Goal: Task Accomplishment & Management: Use online tool/utility

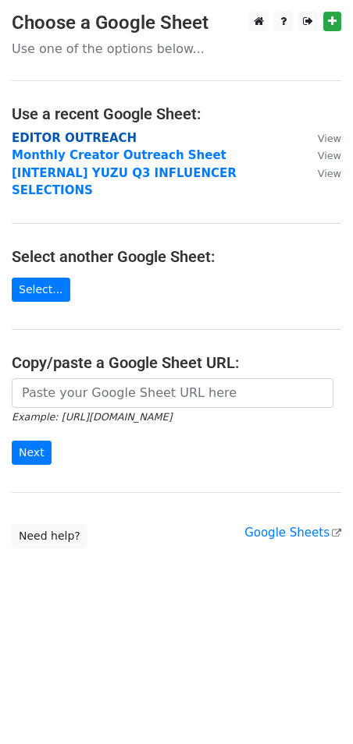
click at [71, 140] on strong "EDITOR OUTREACH" at bounding box center [74, 138] width 125 height 14
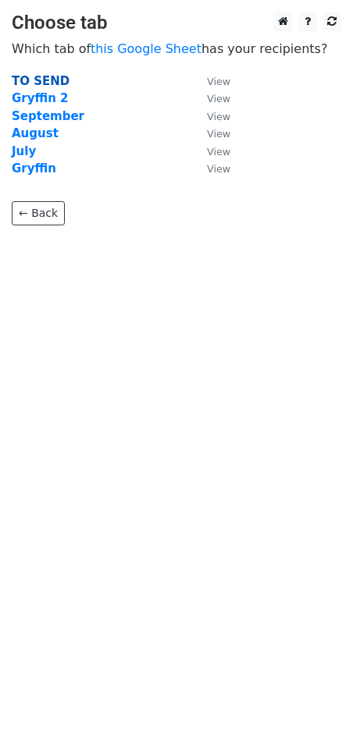
click at [58, 75] on strong "TO SEND" at bounding box center [41, 81] width 58 height 14
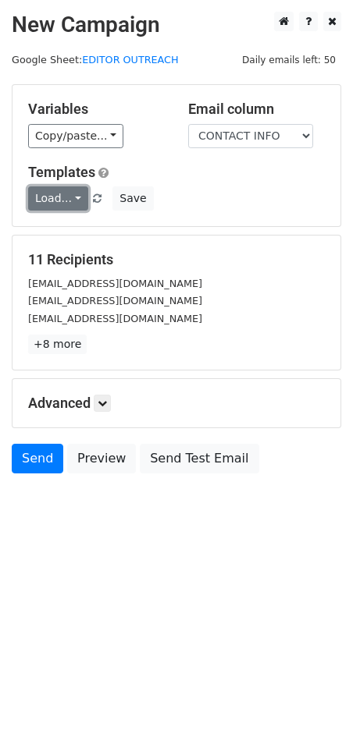
click at [66, 203] on link "Load..." at bounding box center [58, 199] width 60 height 24
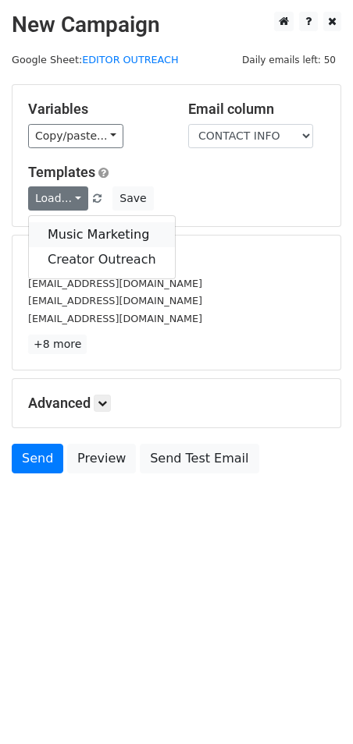
click at [76, 233] on link "Music Marketing" at bounding box center [102, 234] width 146 height 25
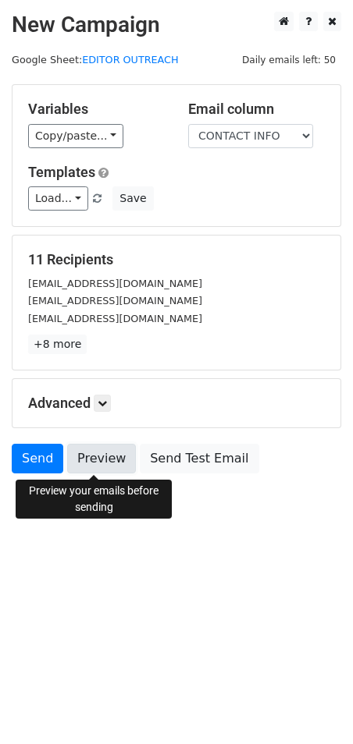
click at [105, 461] on link "Preview" at bounding box center [101, 459] width 69 height 30
click at [102, 449] on link "Preview" at bounding box center [101, 459] width 69 height 30
click at [91, 452] on link "Preview" at bounding box center [101, 459] width 69 height 30
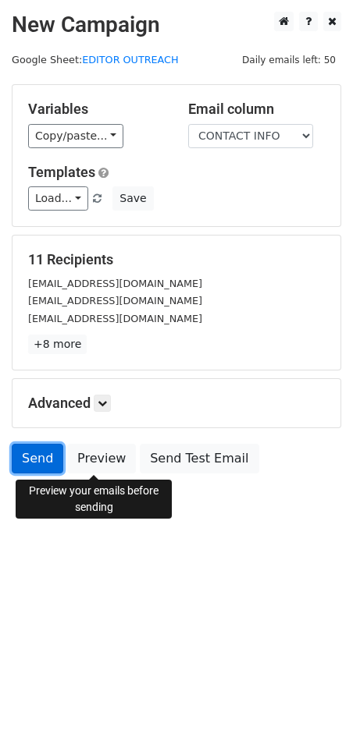
click at [41, 456] on link "Send" at bounding box center [38, 459] width 52 height 30
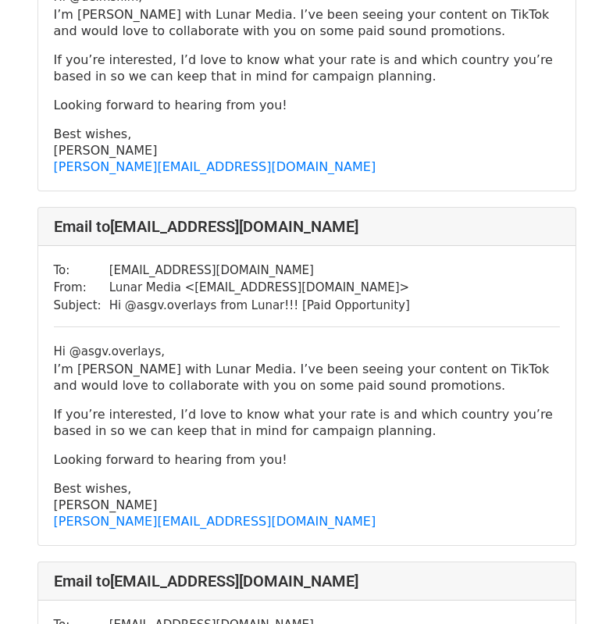
scroll to position [702, 0]
